Goal: Transaction & Acquisition: Subscribe to service/newsletter

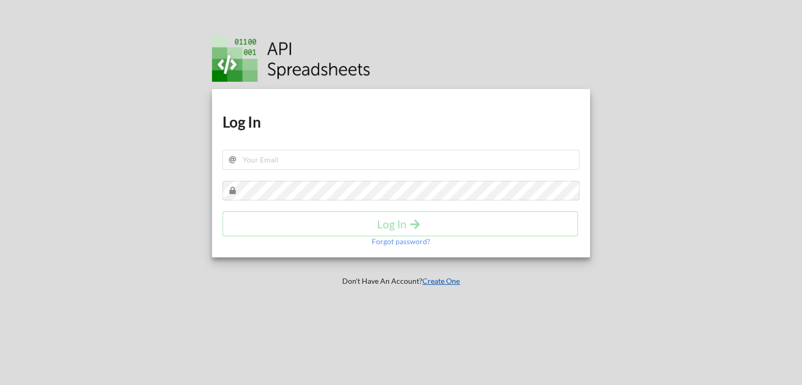
click at [441, 279] on link "Create One" at bounding box center [440, 280] width 37 height 9
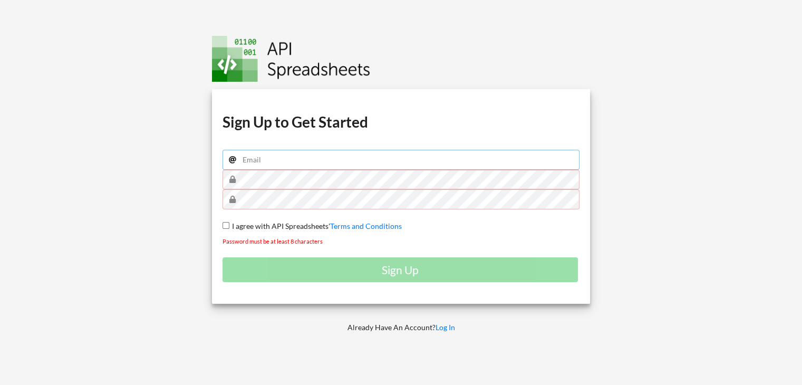
click at [251, 155] on input "email" at bounding box center [402, 160] width 358 height 20
click at [344, 165] on input "email" at bounding box center [402, 160] width 358 height 20
type input "[EMAIL_ADDRESS][DOMAIN_NAME]"
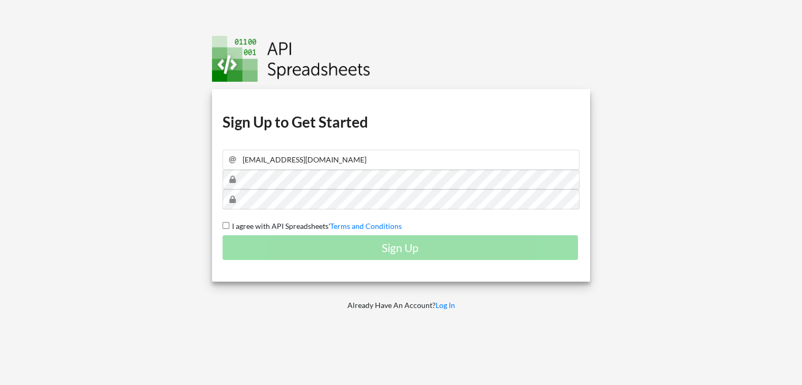
click at [225, 226] on input "I agree with API Spreadsheets' Terms and Conditions" at bounding box center [226, 225] width 7 height 7
checkbox input "true"
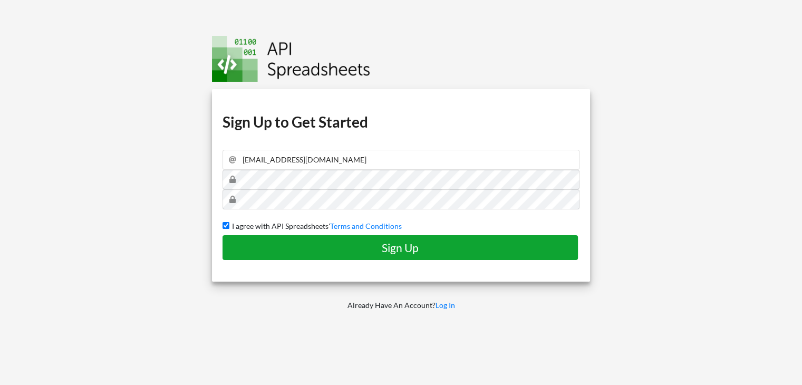
click at [252, 241] on h4 "Sign Up" at bounding box center [400, 247] width 333 height 13
checkbox input "false"
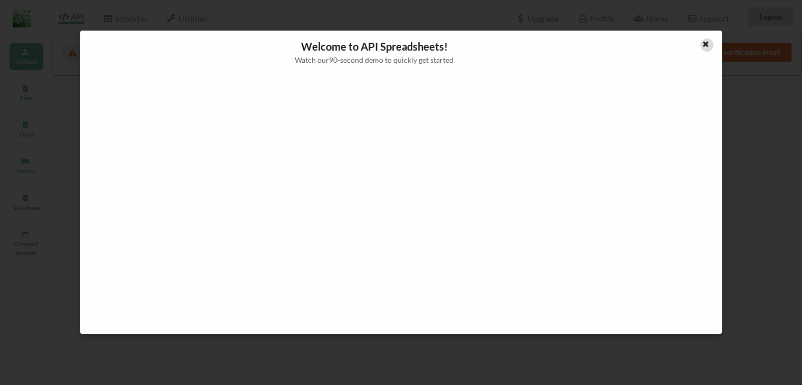
click at [707, 45] on icon at bounding box center [705, 42] width 9 height 7
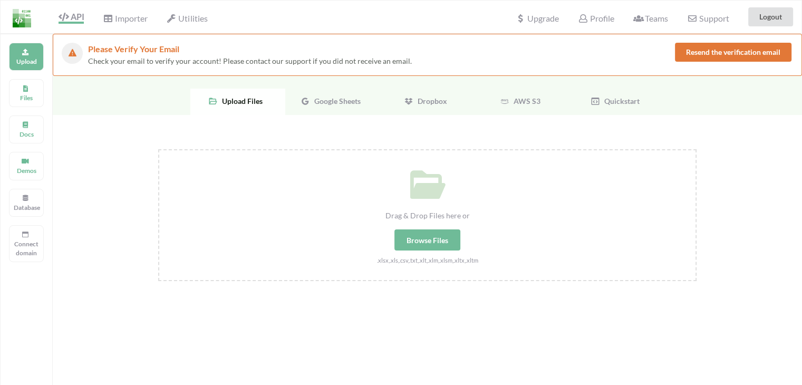
click at [740, 49] on button "Resend the verification email" at bounding box center [733, 52] width 117 height 19
click at [333, 104] on span "Google Sheets" at bounding box center [335, 101] width 51 height 9
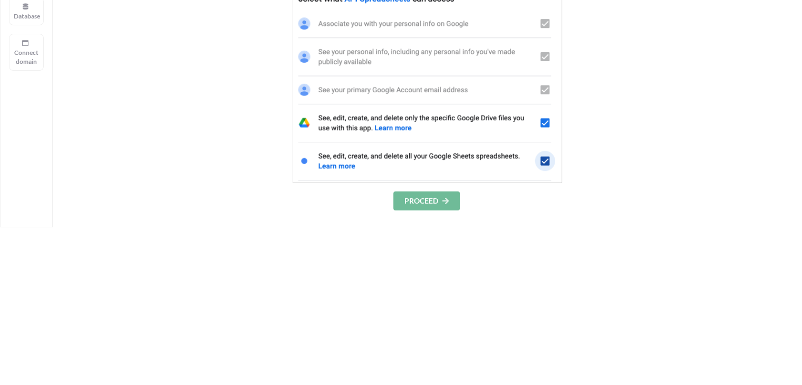
scroll to position [264, 0]
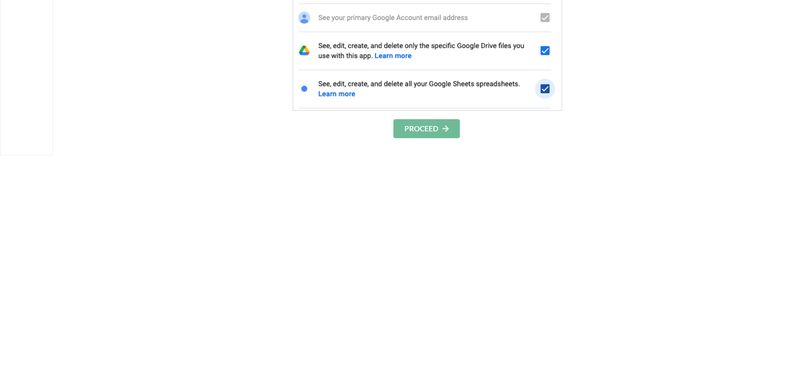
click at [418, 123] on button "PROCEED" at bounding box center [426, 128] width 66 height 19
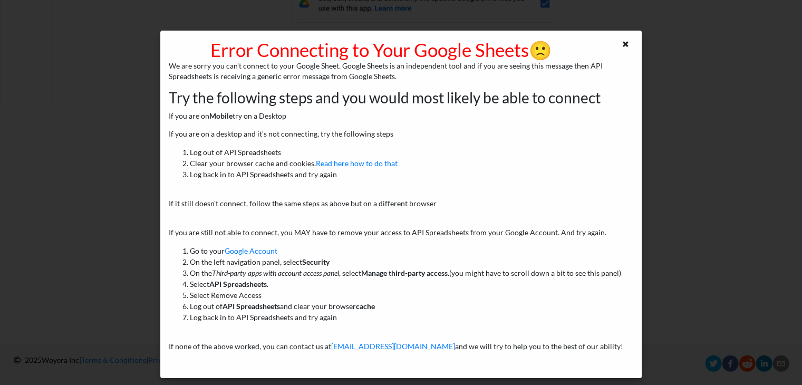
scroll to position [312, 0]
click at [625, 44] on icon at bounding box center [625, 42] width 9 height 7
